Goal: Information Seeking & Learning: Learn about a topic

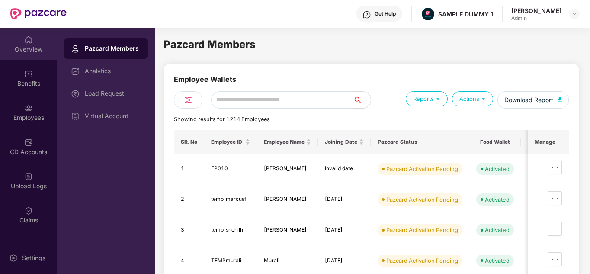
click at [32, 51] on div "OverView" at bounding box center [28, 49] width 57 height 9
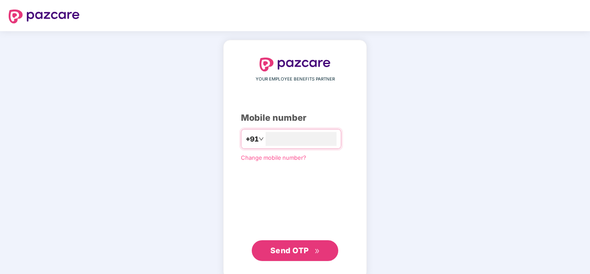
type input "**********"
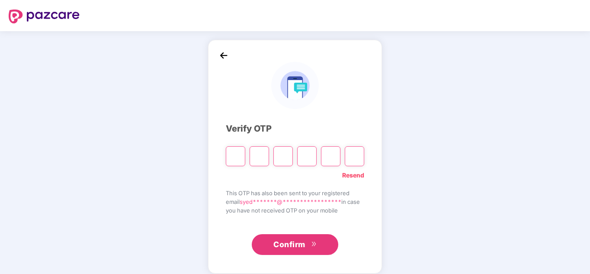
click at [229, 162] on input "Please enter verification code. Digit 1" at bounding box center [235, 156] width 19 height 20
type input "*"
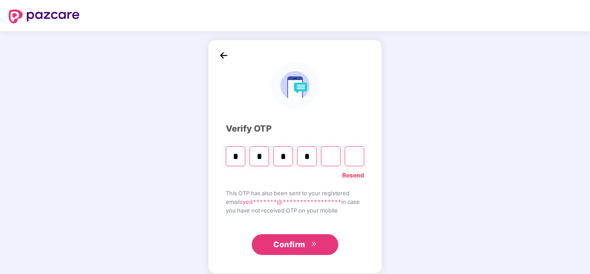
type input "*"
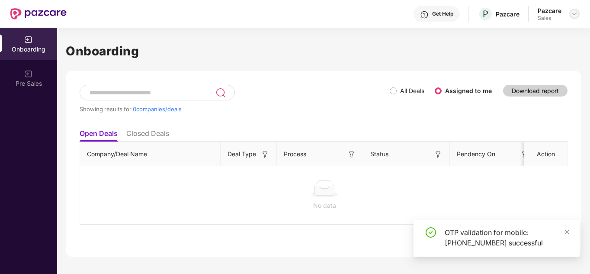
drag, startPoint x: 571, startPoint y: 9, endPoint x: 575, endPoint y: 13, distance: 6.2
click at [575, 13] on div at bounding box center [575, 14] width 10 height 10
click at [575, 13] on img at bounding box center [574, 13] width 7 height 7
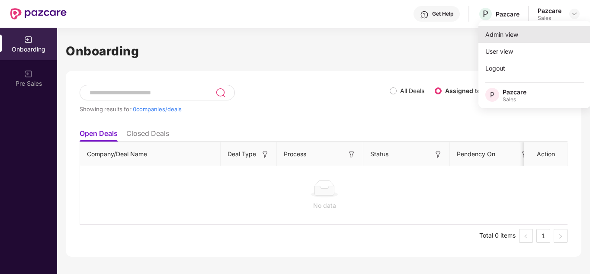
click at [539, 29] on div "Admin view" at bounding box center [535, 34] width 113 height 17
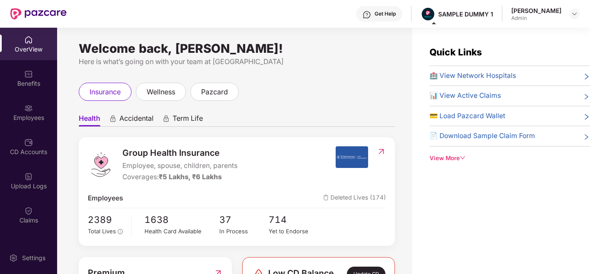
click at [183, 116] on span "Term Life" at bounding box center [188, 120] width 30 height 13
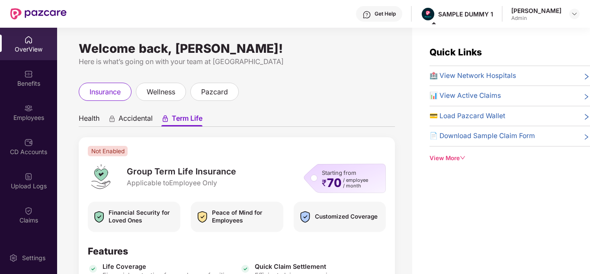
click at [437, 154] on div "View More" at bounding box center [510, 158] width 161 height 9
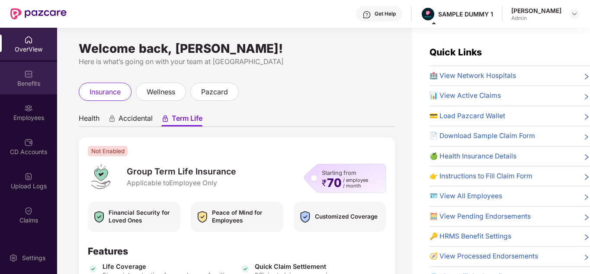
click at [21, 83] on div "Benefits" at bounding box center [28, 83] width 57 height 9
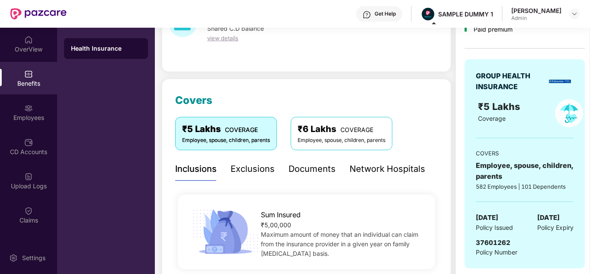
scroll to position [62, 0]
click at [323, 166] on div "Documents" at bounding box center [312, 168] width 47 height 13
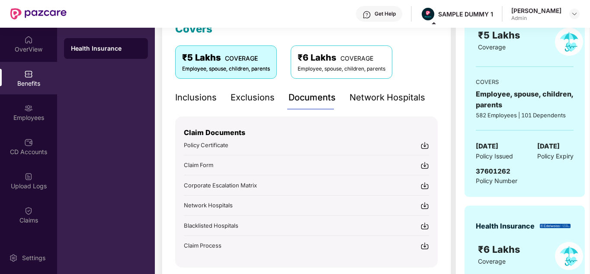
scroll to position [135, 0]
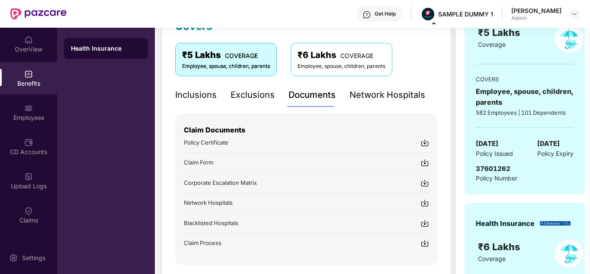
click at [392, 16] on div "Get Help" at bounding box center [385, 13] width 21 height 7
click at [166, 89] on div "Covers ₹5 Lakhs COVERAGE Employee, spouse, children, parents ₹6 Lakhs COVERAGE …" at bounding box center [307, 148] width 290 height 287
click at [25, 110] on img at bounding box center [28, 108] width 9 height 9
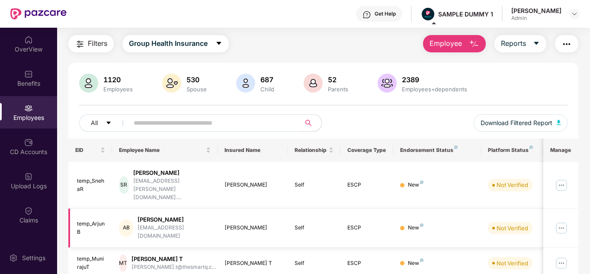
scroll to position [0, 0]
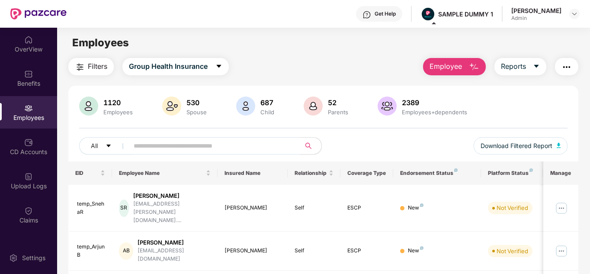
click at [464, 73] on button "Employee" at bounding box center [454, 66] width 63 height 17
click at [388, 70] on div "Filters Group Health Insurance Employee Reports" at bounding box center [323, 66] width 511 height 17
click at [442, 58] on button "Employee" at bounding box center [454, 66] width 63 height 17
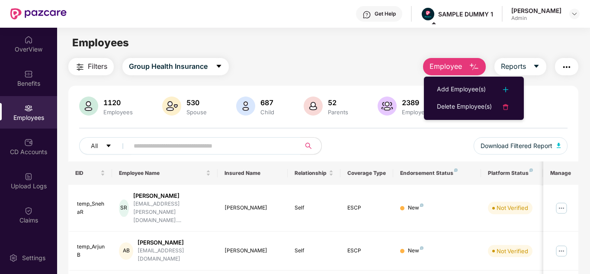
click at [388, 65] on div "Filters Group Health Insurance Employee Reports" at bounding box center [323, 66] width 511 height 17
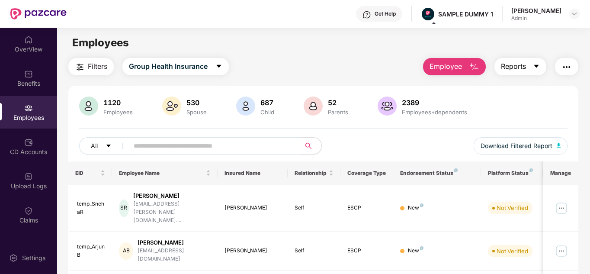
click at [523, 72] on button "Reports" at bounding box center [521, 66] width 52 height 17
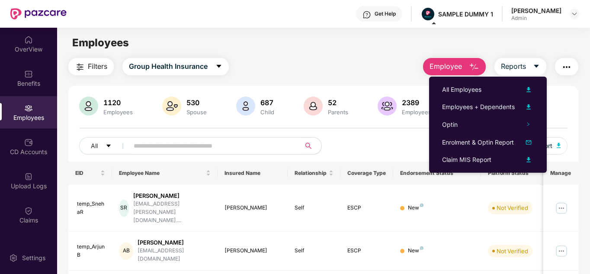
click at [562, 69] on button "button" at bounding box center [566, 66] width 23 height 17
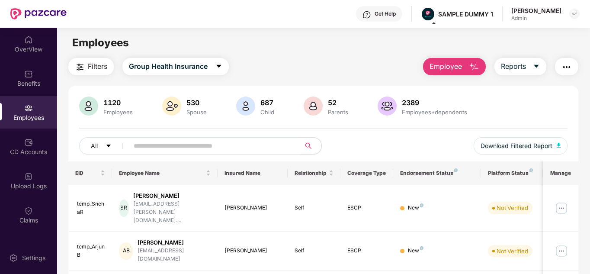
click at [396, 71] on div "Filters Group Health Insurance Employee Reports" at bounding box center [323, 66] width 511 height 17
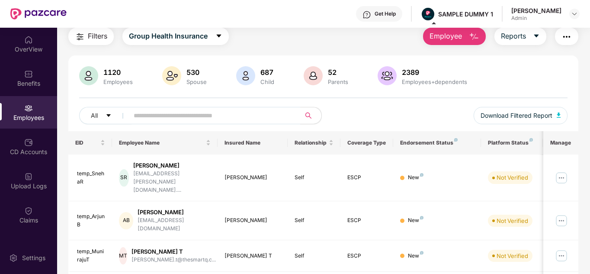
click at [88, 31] on span "Filters" at bounding box center [97, 36] width 19 height 11
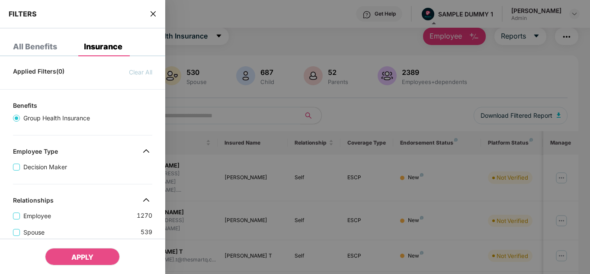
scroll to position [152, 0]
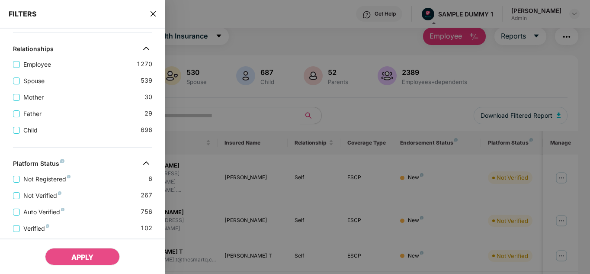
click at [154, 12] on icon "close" at bounding box center [153, 13] width 7 height 7
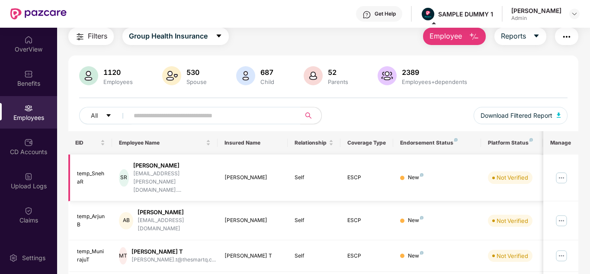
click at [564, 171] on img at bounding box center [562, 178] width 14 height 14
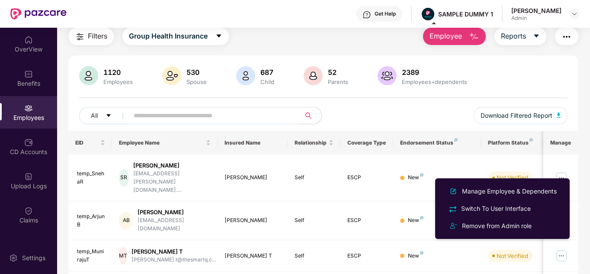
scroll to position [0, 0]
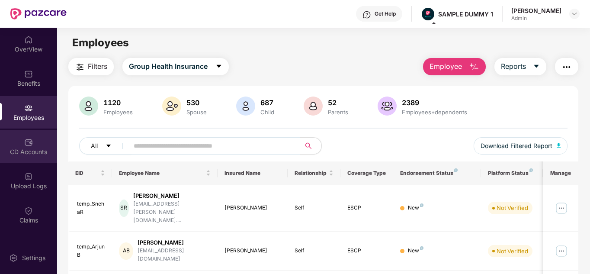
click at [28, 144] on img at bounding box center [28, 142] width 9 height 9
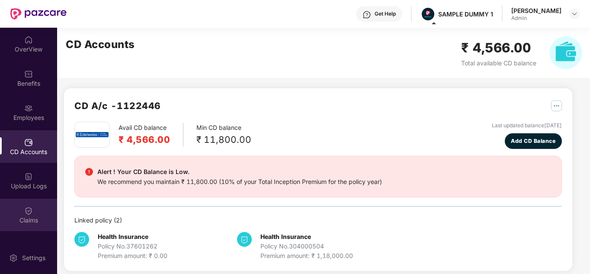
click at [42, 213] on div "Claims" at bounding box center [28, 215] width 57 height 32
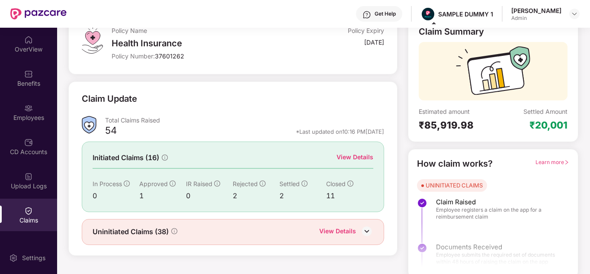
scroll to position [64, 0]
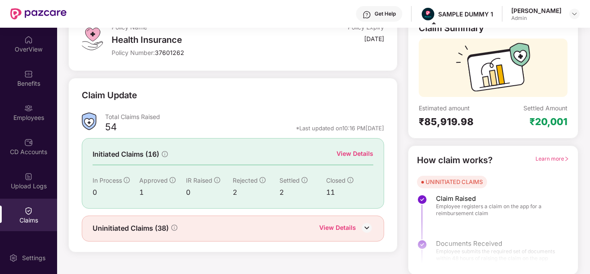
click at [359, 154] on div "View Details" at bounding box center [355, 154] width 37 height 10
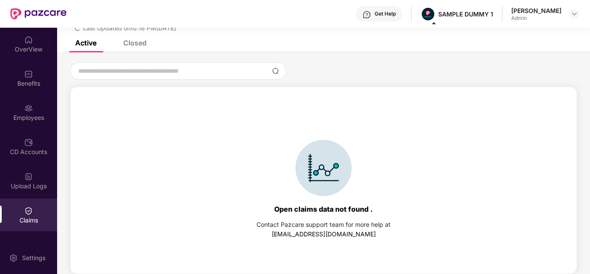
scroll to position [0, 0]
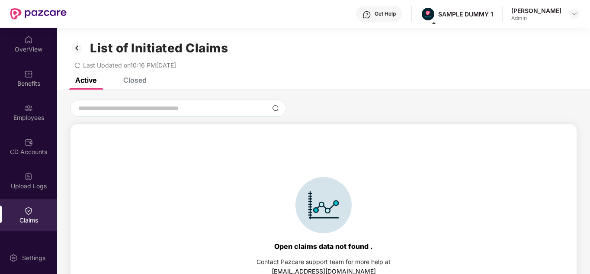
click at [141, 82] on div "Closed" at bounding box center [134, 80] width 23 height 9
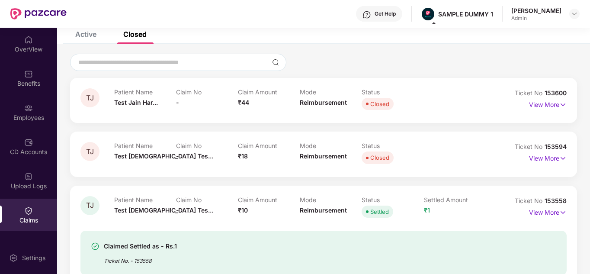
scroll to position [47, 0]
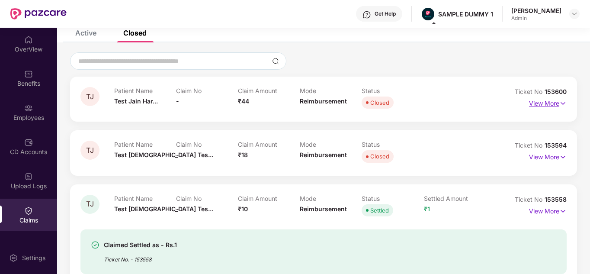
click at [548, 105] on p "View More" at bounding box center [548, 103] width 38 height 12
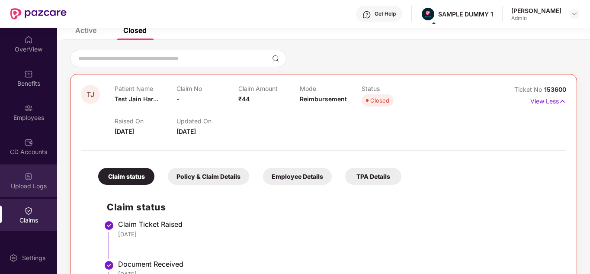
scroll to position [90, 0]
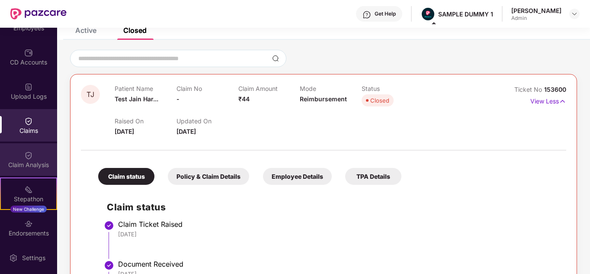
click at [35, 166] on div "Claim Analysis" at bounding box center [28, 165] width 57 height 9
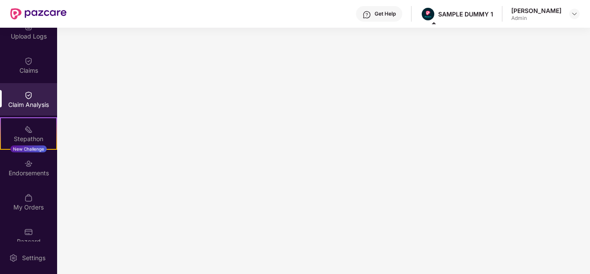
scroll to position [150, 0]
click at [16, 175] on div "Endorsements" at bounding box center [28, 172] width 57 height 9
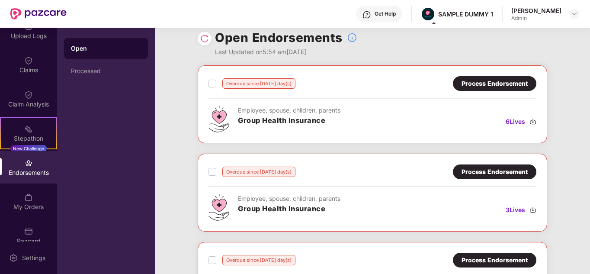
scroll to position [10, 0]
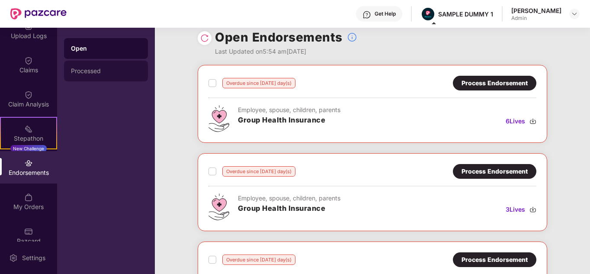
click at [104, 64] on div "Processed" at bounding box center [106, 71] width 84 height 21
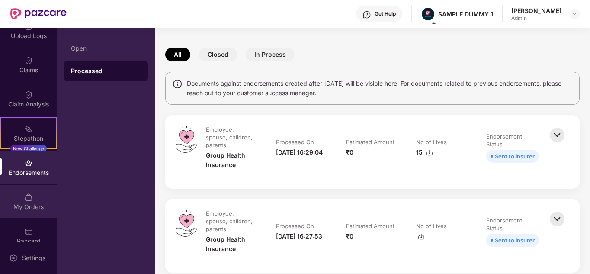
scroll to position [162, 0]
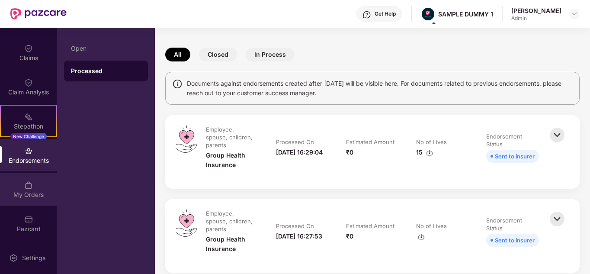
click at [39, 203] on div "My Orders" at bounding box center [28, 189] width 57 height 32
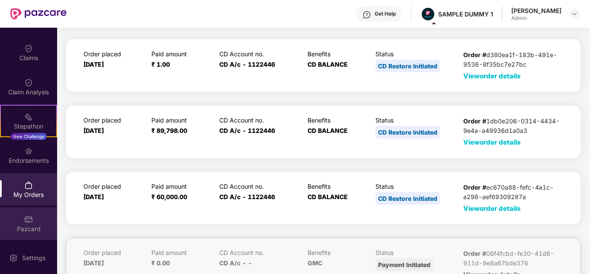
click at [31, 234] on div "Pazcard" at bounding box center [28, 223] width 57 height 32
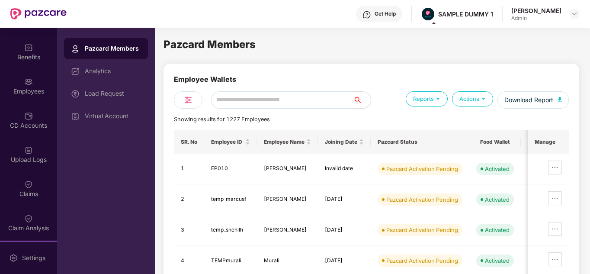
scroll to position [0, 0]
